Goal: Check status: Check status

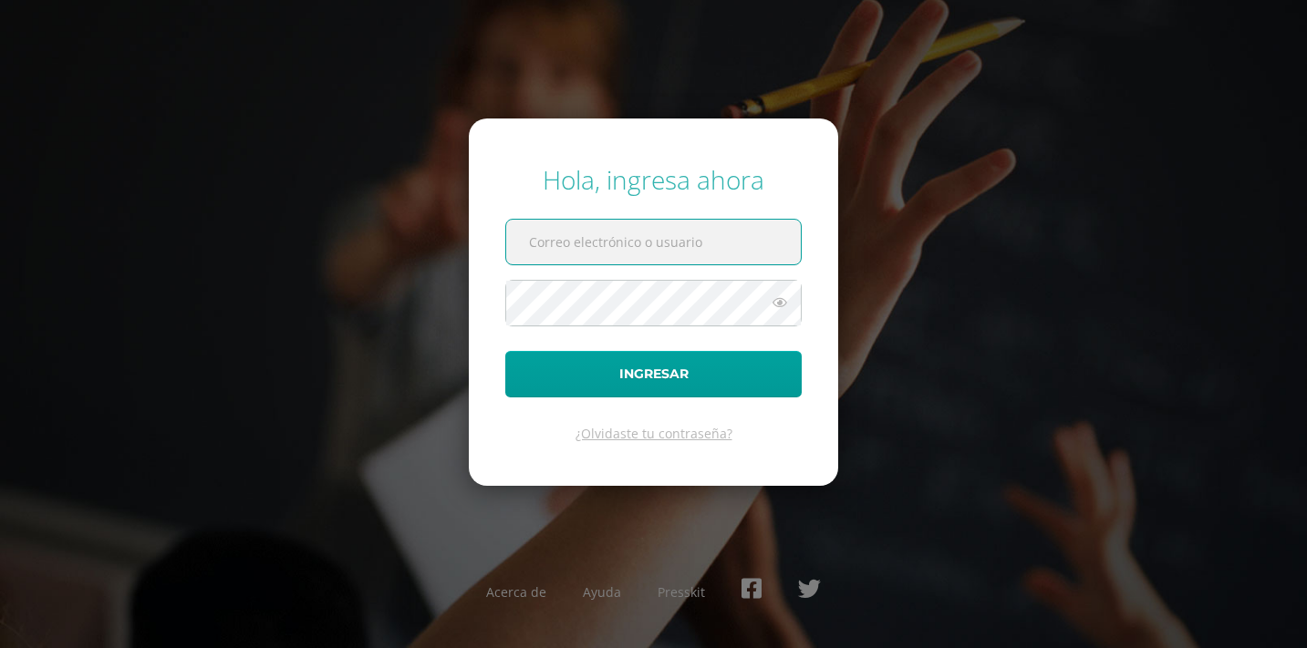
type input "nicogarcia16@colegioselshaddai.edu.gt"
click at [653, 374] on button "Ingresar" at bounding box center [653, 374] width 296 height 47
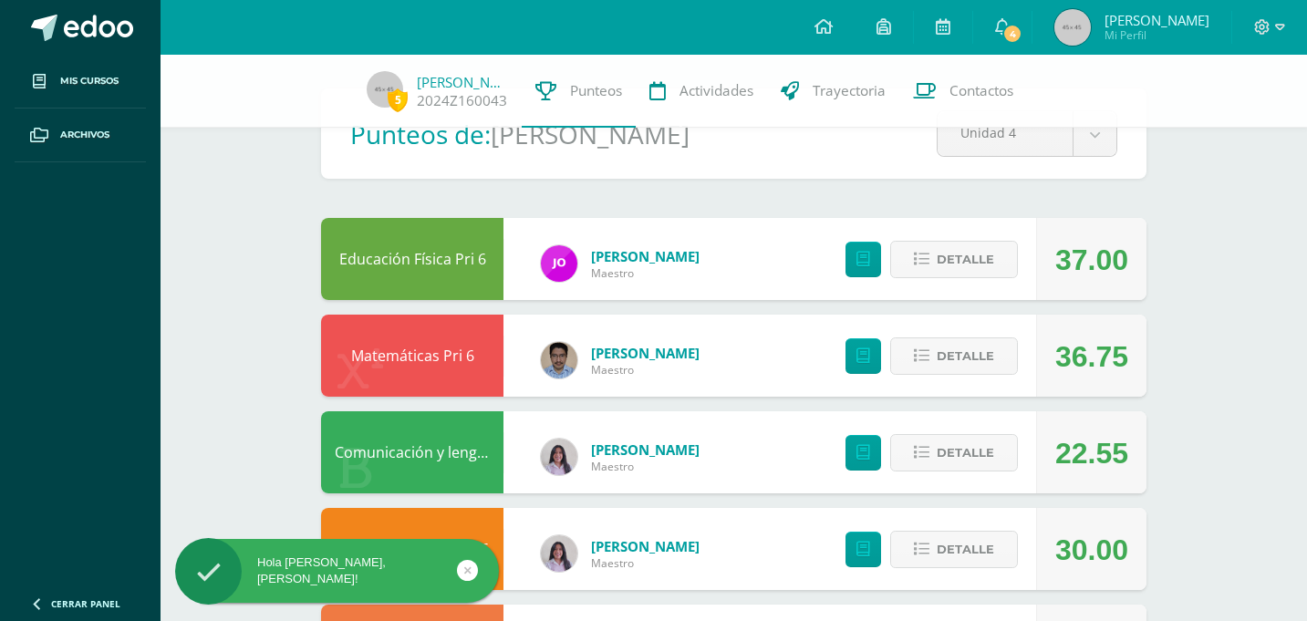
scroll to position [71, 0]
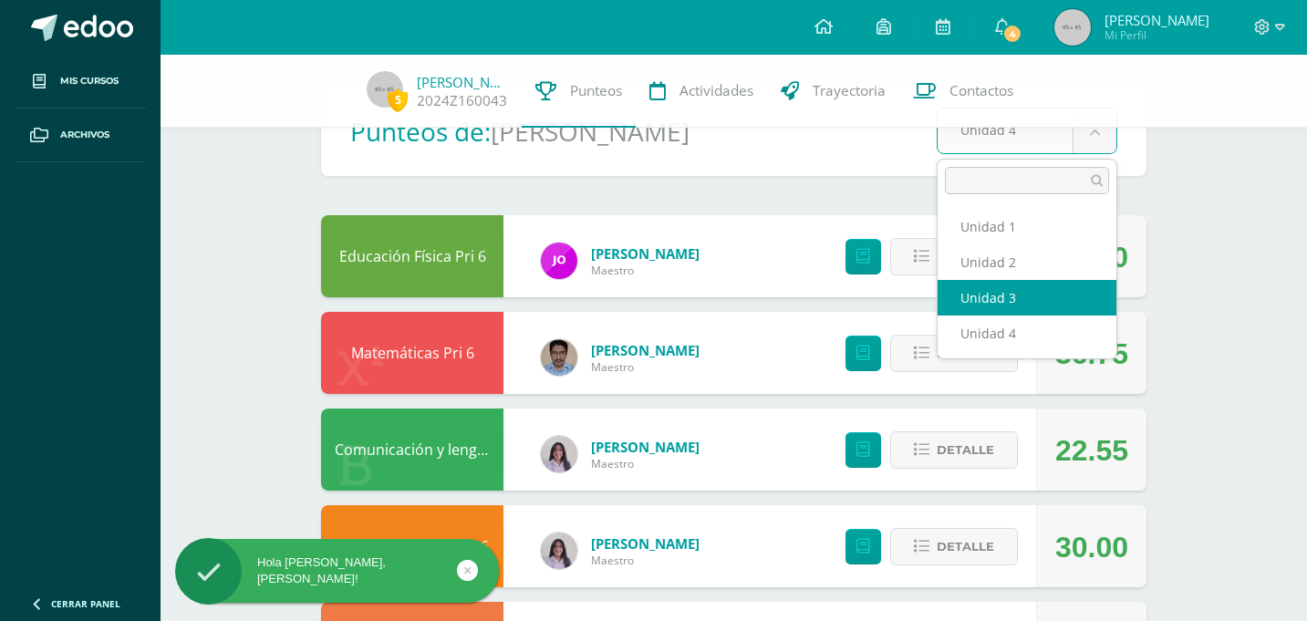
select select "Unidad 3"
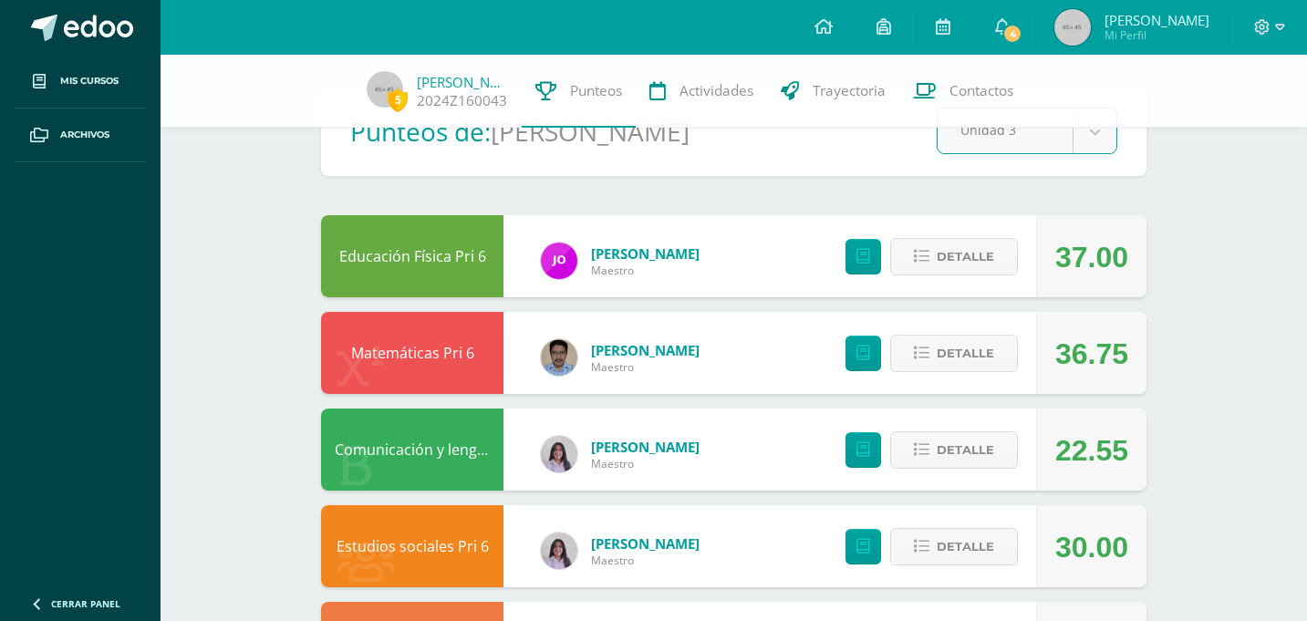
click at [986, 294] on div "Detalle" at bounding box center [927, 256] width 218 height 82
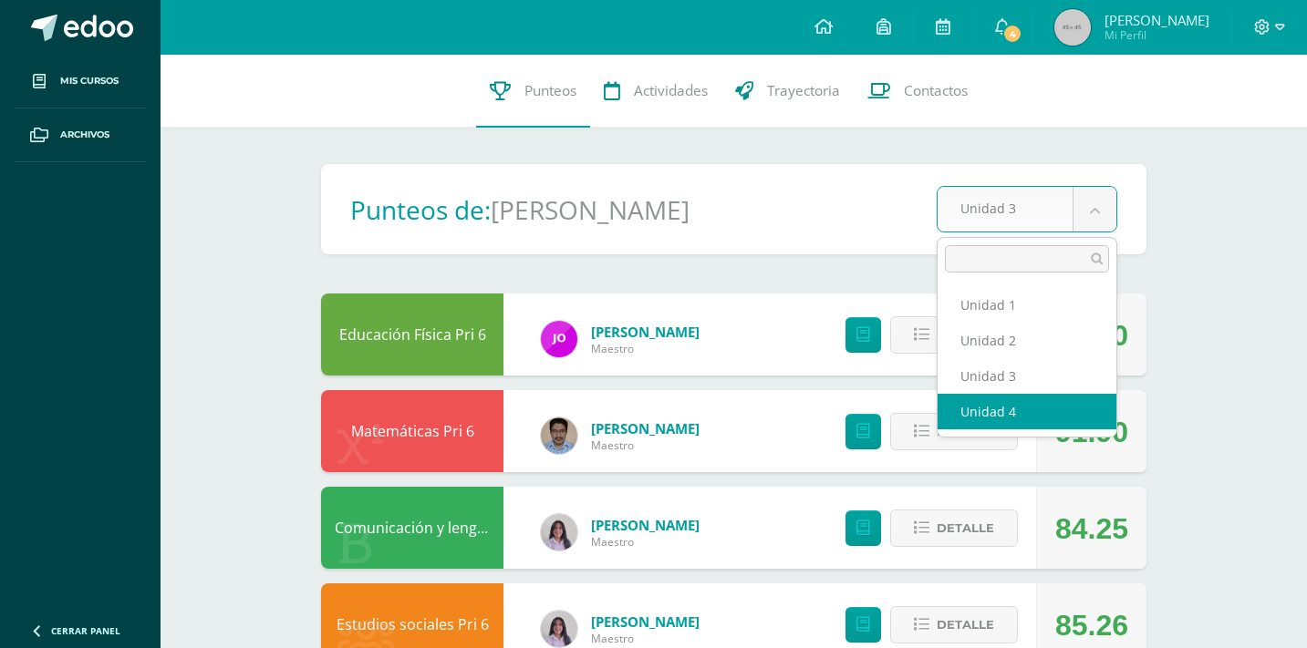
select select "Unidad 4"
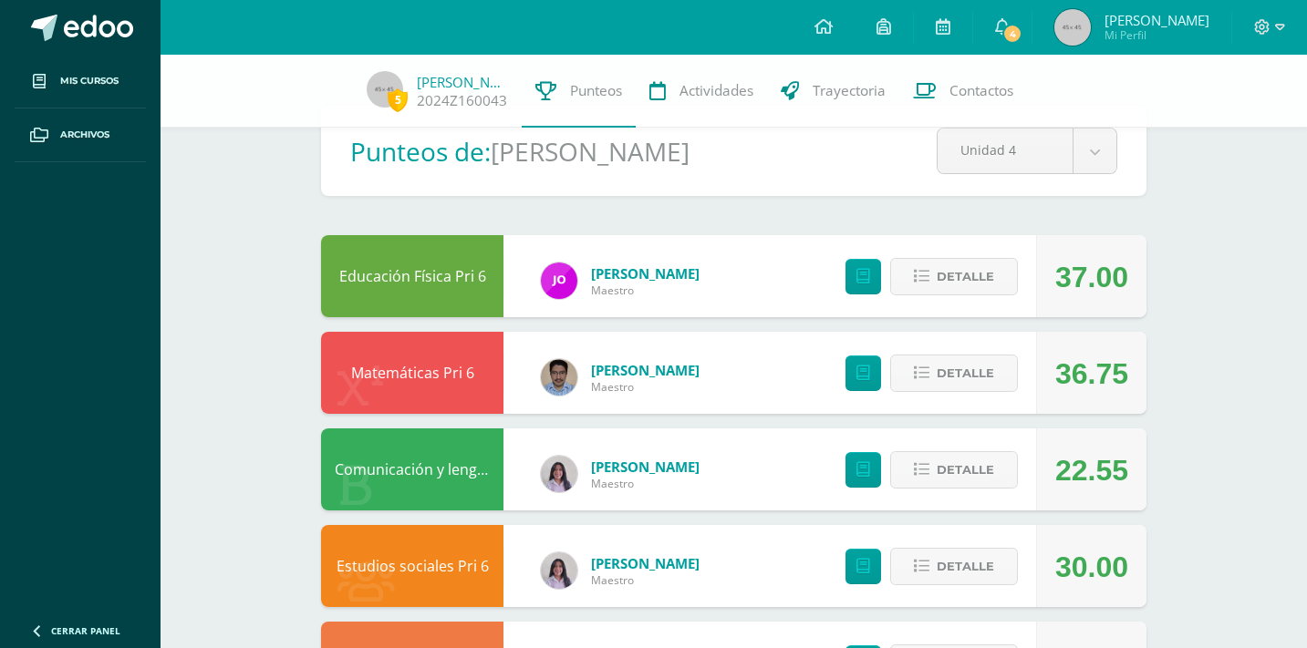
scroll to position [52, 0]
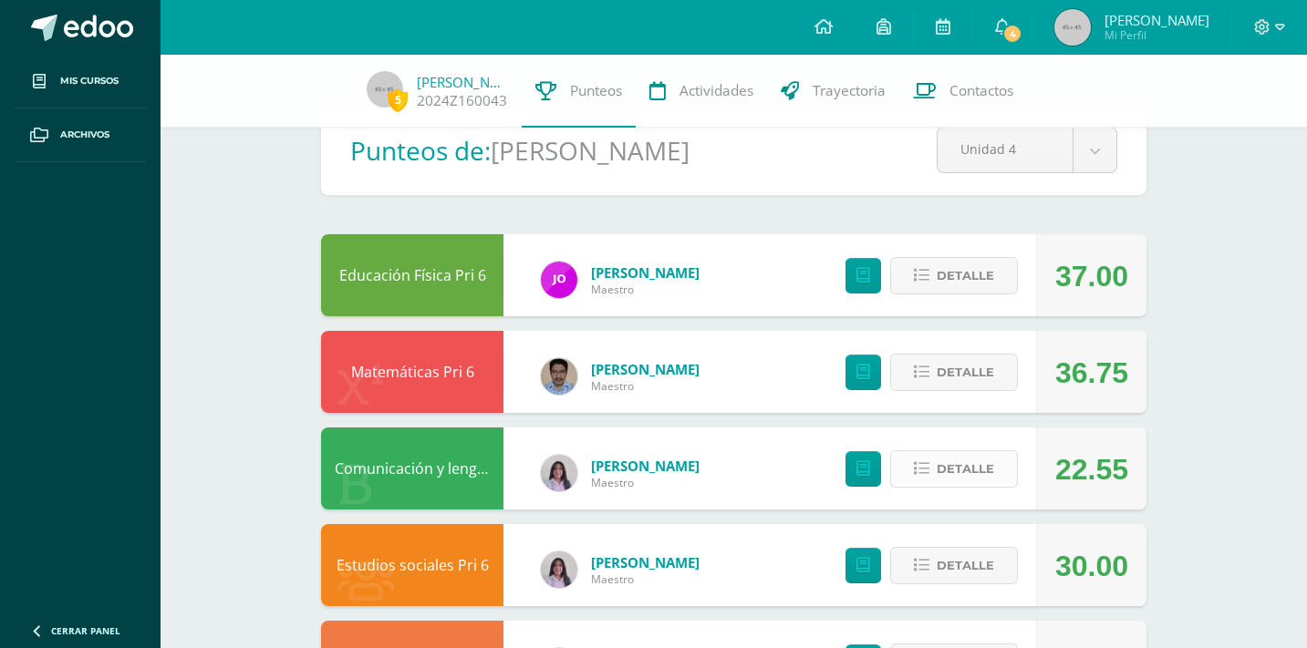
click at [982, 479] on span "Detalle" at bounding box center [965, 469] width 57 height 34
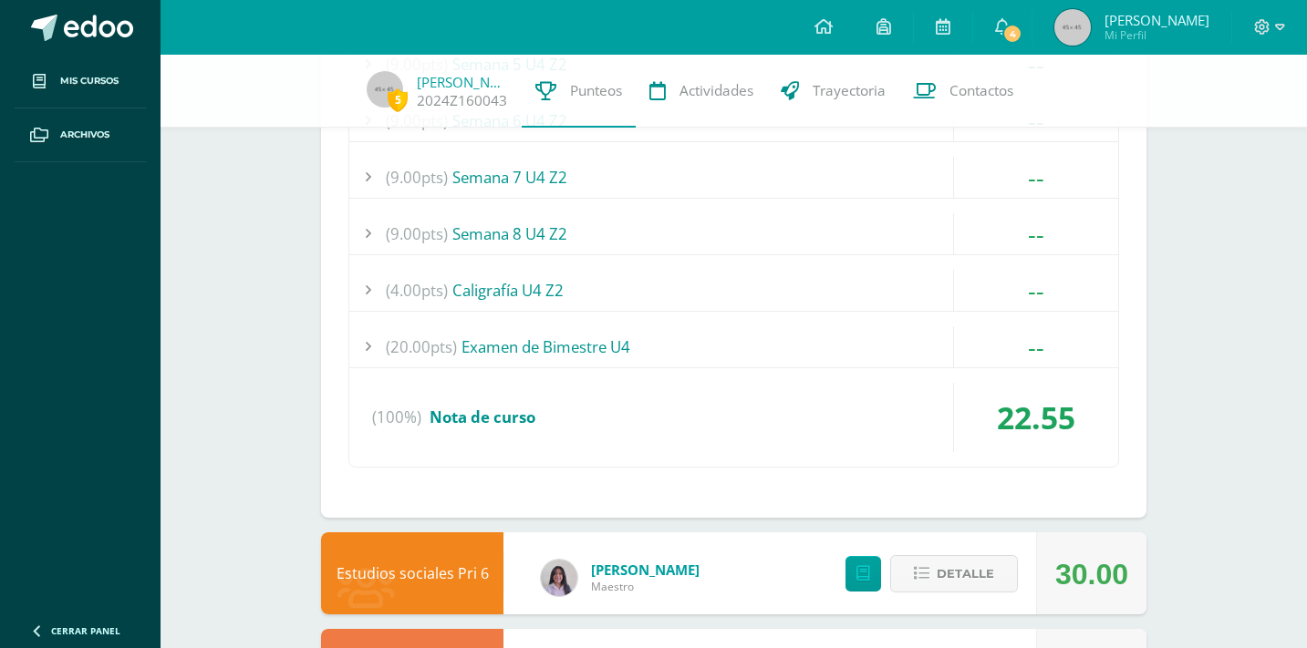
scroll to position [1035, 0]
